Goal: Transaction & Acquisition: Subscribe to service/newsletter

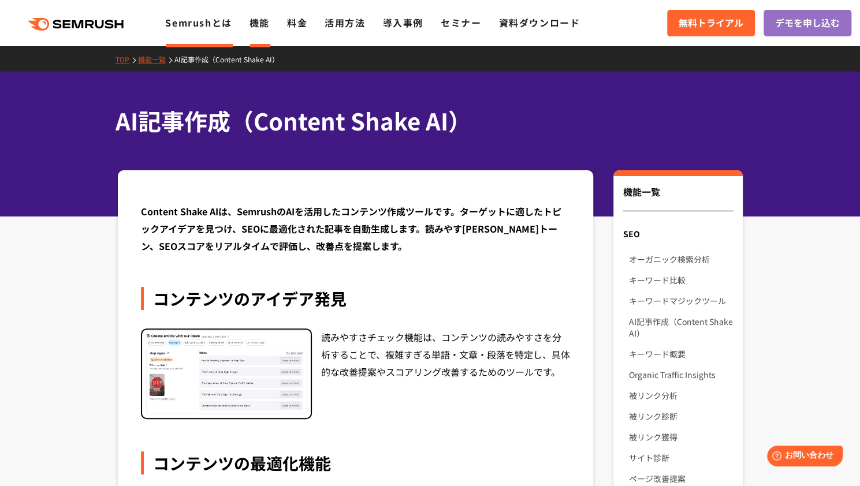
click at [200, 18] on link "Semrushとは" at bounding box center [198, 23] width 66 height 14
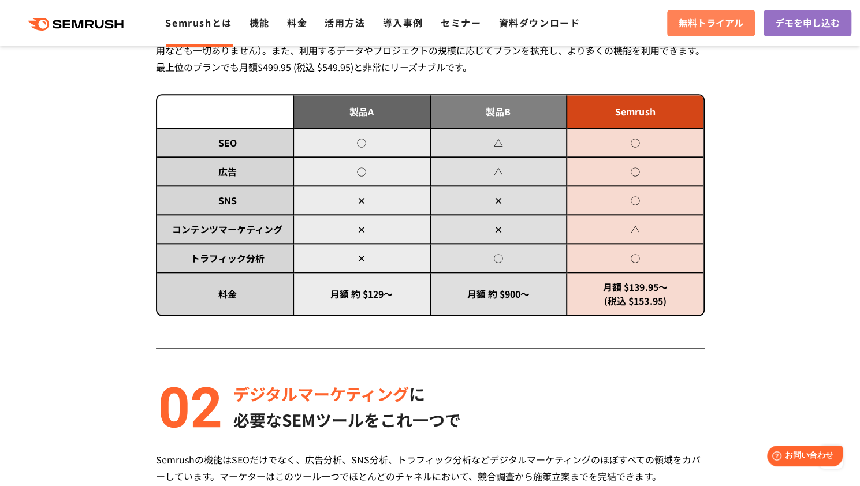
click at [679, 18] on span "無料トライアル" at bounding box center [711, 23] width 65 height 15
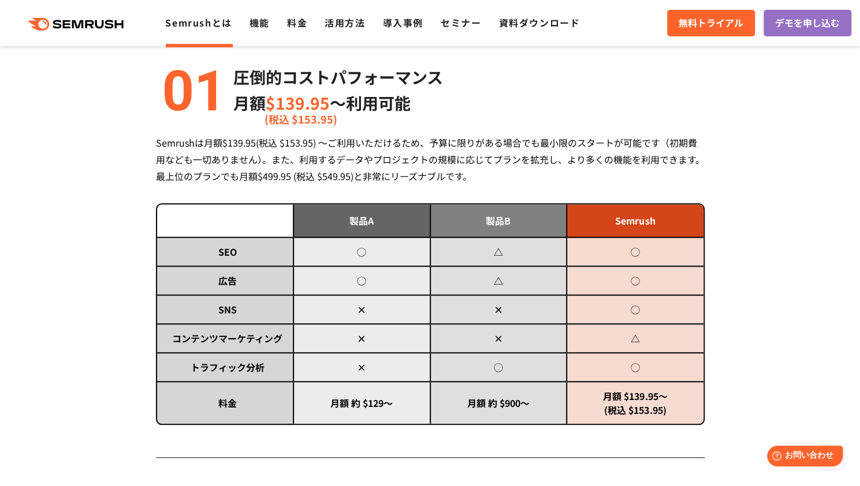
scroll to position [497, 0]
drag, startPoint x: 279, startPoint y: 176, endPoint x: 305, endPoint y: 175, distance: 26.6
click at [305, 175] on div "Semrushは月額$139.95(税込 $153.95) ～ご利用いただけるため、予算に限りがある場合でも最小限のスタートが可能です（初期費用なども一切あり…" at bounding box center [430, 160] width 549 height 50
drag, startPoint x: 272, startPoint y: 177, endPoint x: 308, endPoint y: 176, distance: 36.4
click at [308, 176] on div "Semrushは月額$139.95(税込 $153.95) ～ご利用いただけるため、予算に限りがある場合でも最小限のスタートが可能です（初期費用なども一切あり…" at bounding box center [430, 160] width 549 height 50
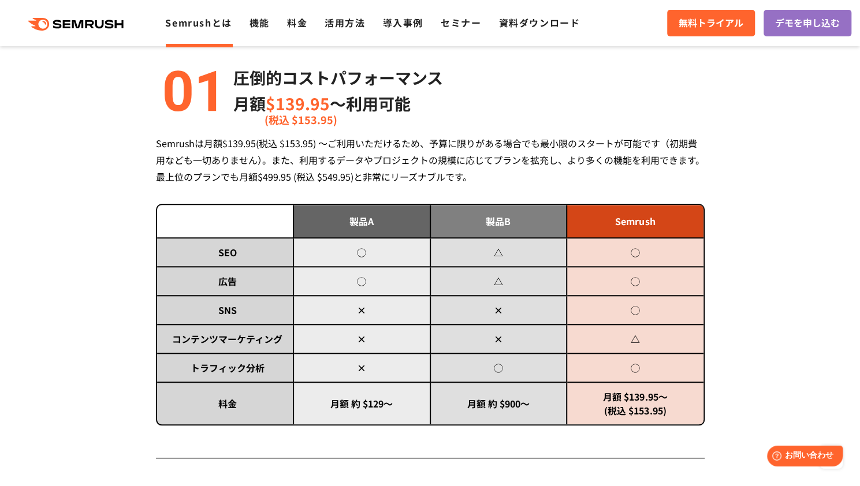
drag, startPoint x: 308, startPoint y: 176, endPoint x: 256, endPoint y: 185, distance: 52.7
click at [256, 185] on div "Semrushは月額$139.95(税込 $153.95) ～ご利用いただけるため、予算に限りがある場合でも最小限のスタートが可能です（初期費用なども一切あり…" at bounding box center [430, 160] width 549 height 50
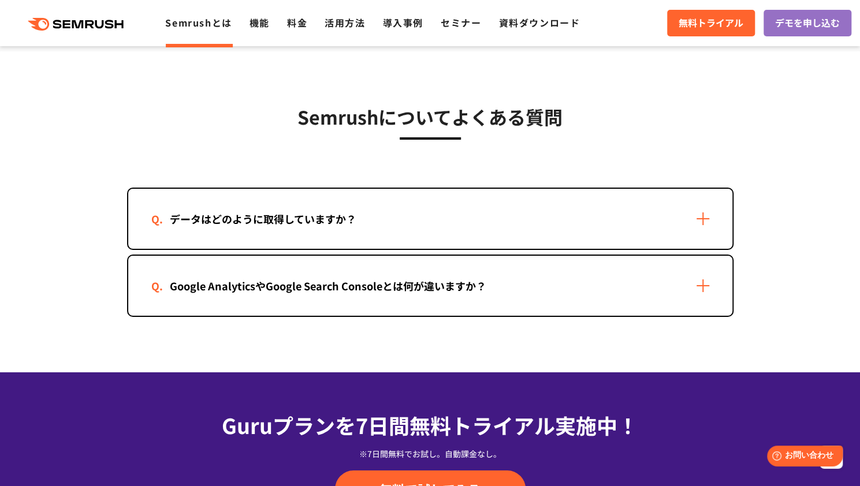
scroll to position [2309, 0]
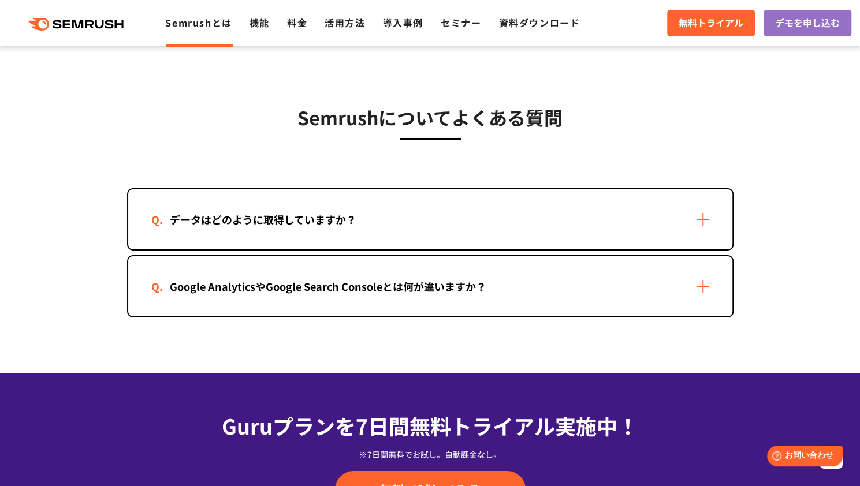
click at [290, 226] on div "データはどのように取得していますか？" at bounding box center [262, 219] width 223 height 17
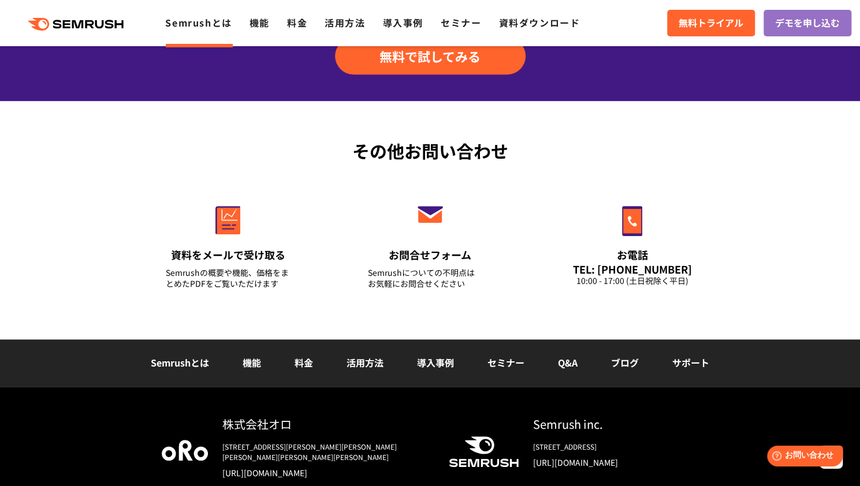
scroll to position [2961, 0]
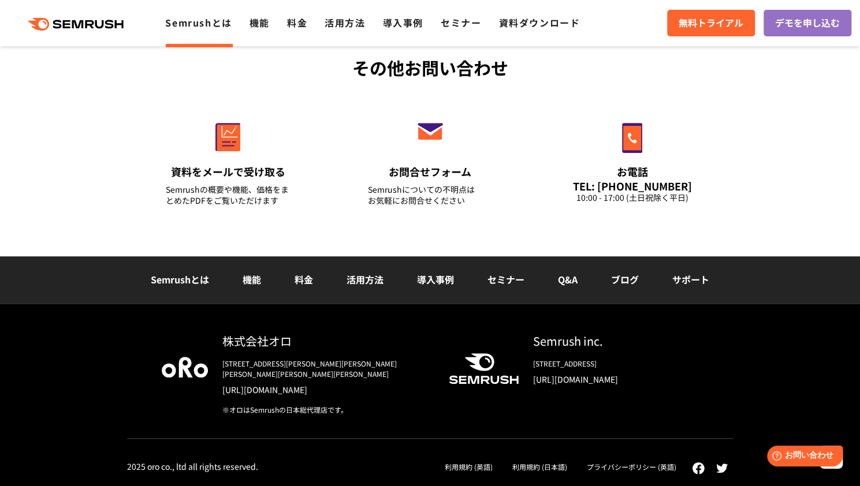
click at [302, 286] on link "料金" at bounding box center [304, 280] width 18 height 14
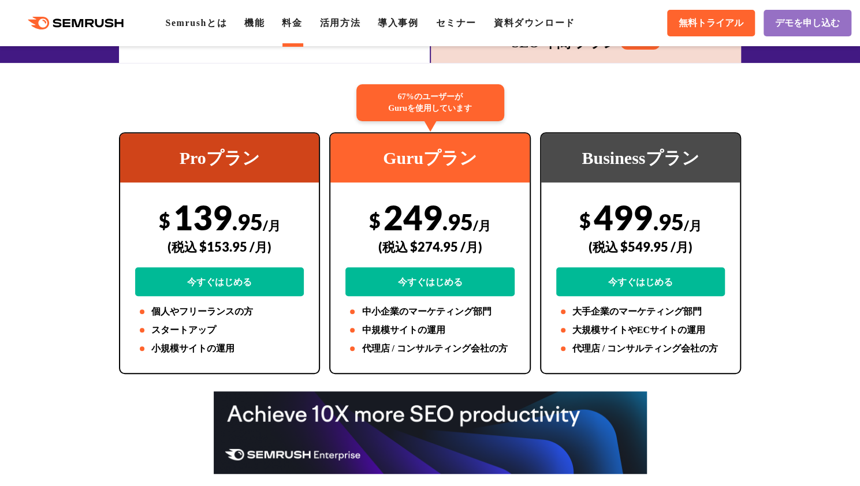
scroll to position [200, 0]
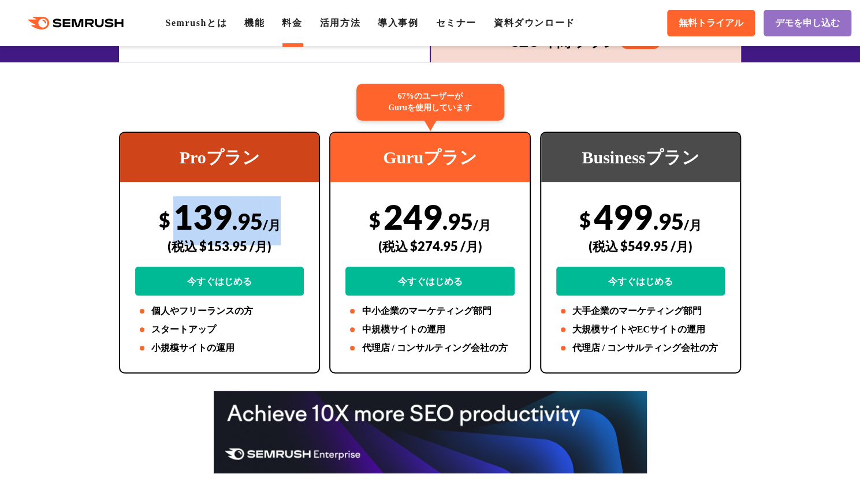
drag, startPoint x: 181, startPoint y: 219, endPoint x: 282, endPoint y: 210, distance: 101.0
click at [282, 210] on div "$ 139 .95 /月 (税込 $153.95 /月) 今すぐはじめる" at bounding box center [219, 245] width 169 height 99
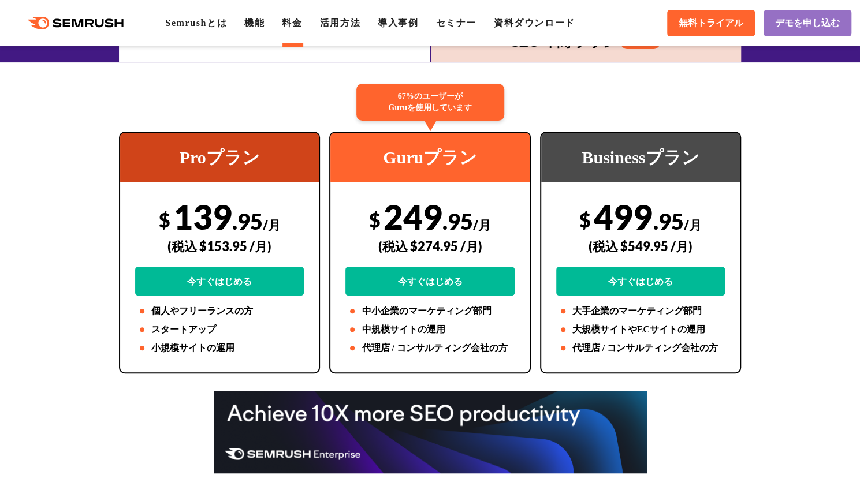
click at [264, 264] on div "(税込 $153.95 /月)" at bounding box center [219, 246] width 169 height 41
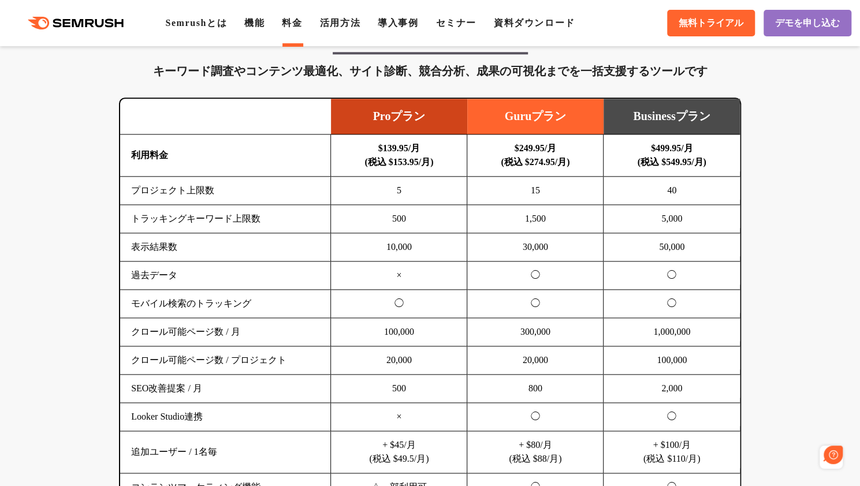
scroll to position [726, 0]
